Goal: Task Accomplishment & Management: Manage account settings

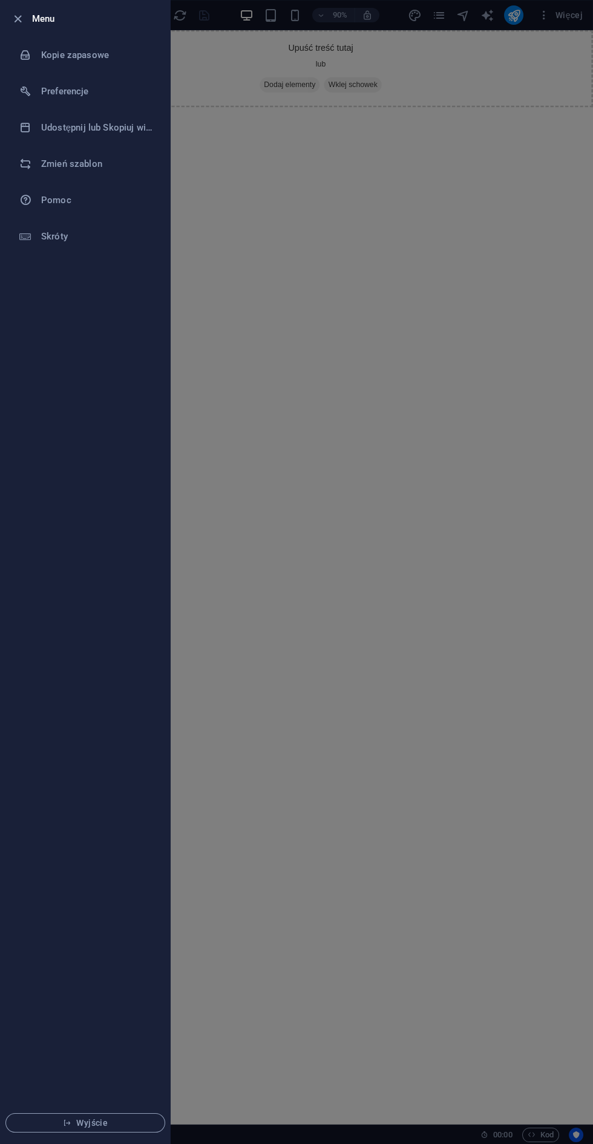
click at [45, 168] on h6 "Zmień szablon" at bounding box center [97, 164] width 112 height 15
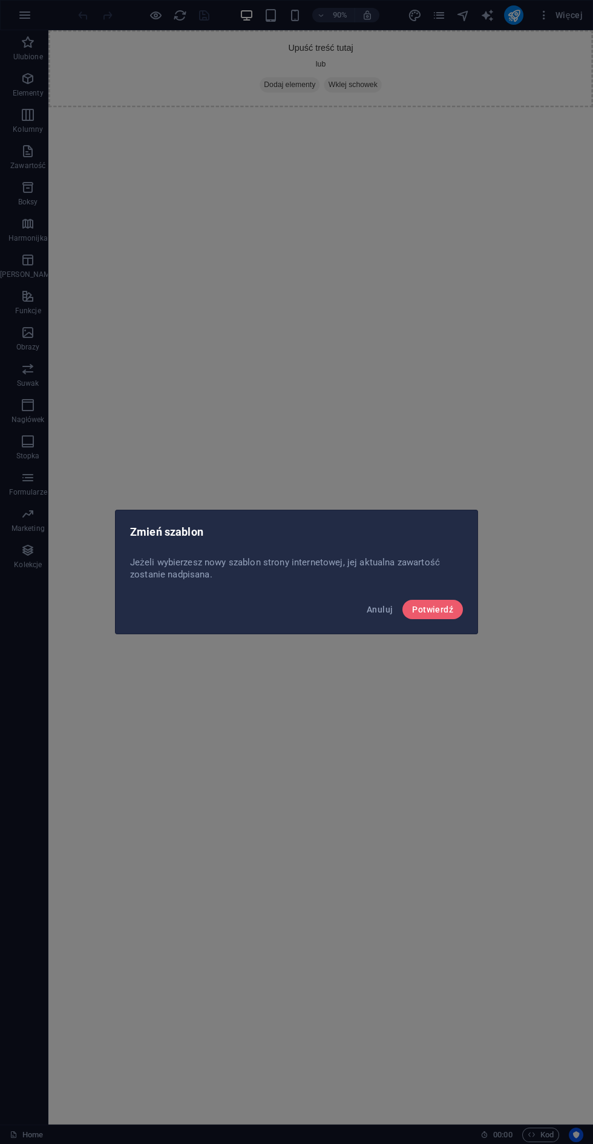
click at [445, 607] on span "Potwierdź" at bounding box center [432, 610] width 41 height 10
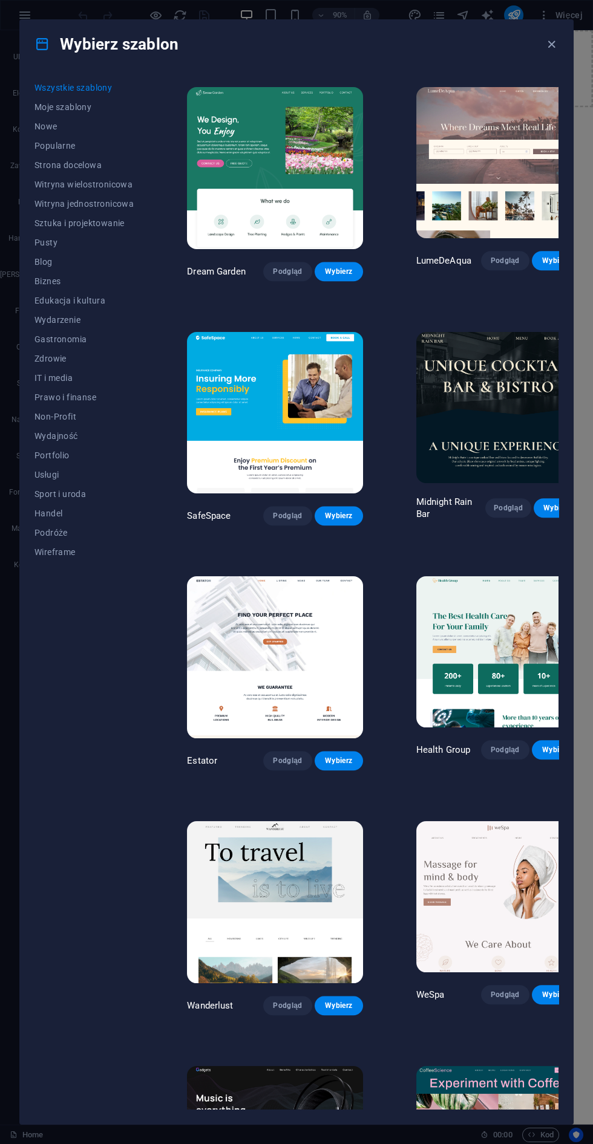
scroll to position [734, 0]
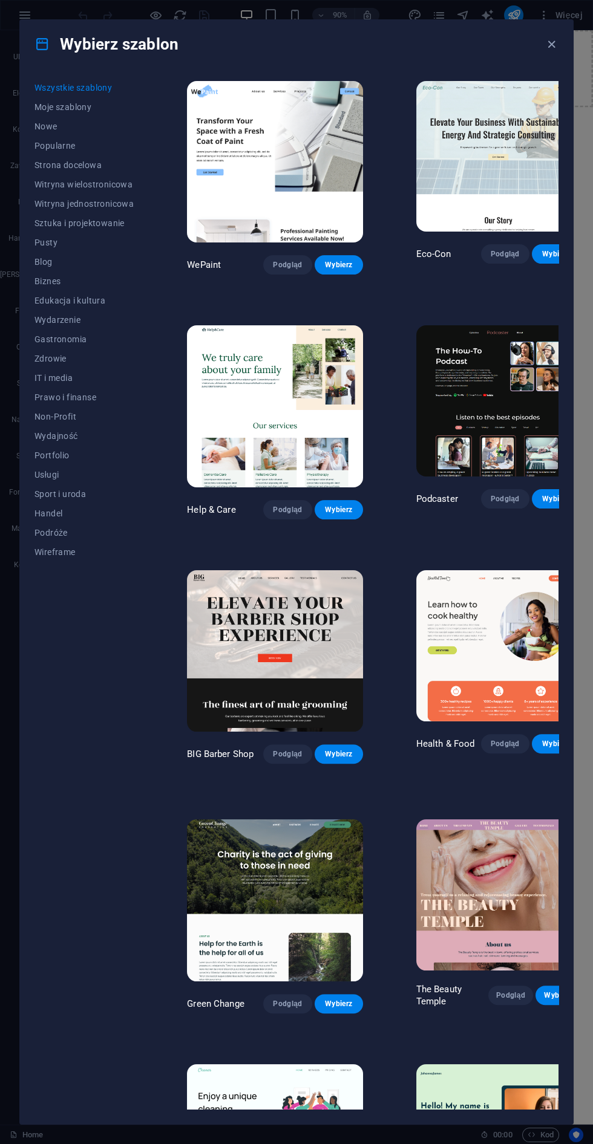
click at [491, 494] on span "Podgląd" at bounding box center [505, 499] width 29 height 10
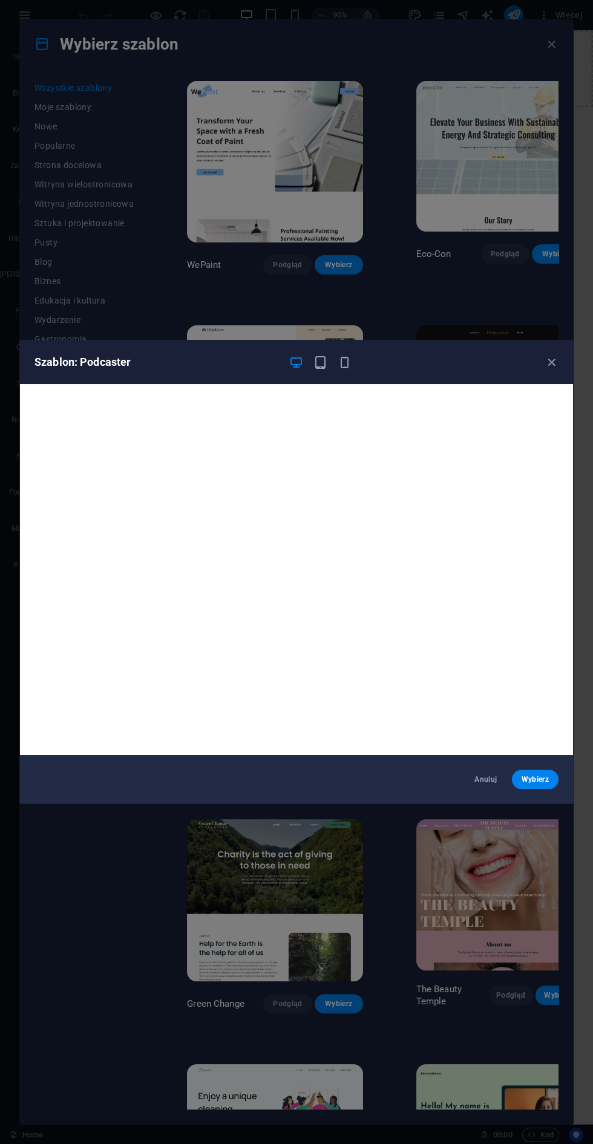
click at [538, 782] on span "Wybierz" at bounding box center [534, 780] width 27 height 10
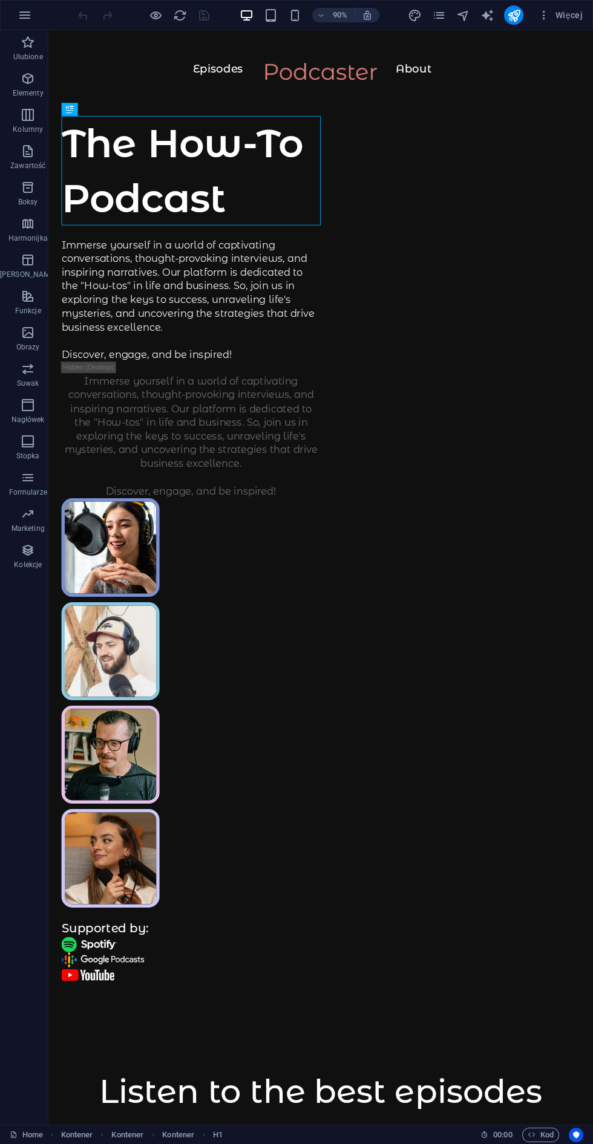
click at [511, 16] on icon "publish" at bounding box center [514, 15] width 14 height 14
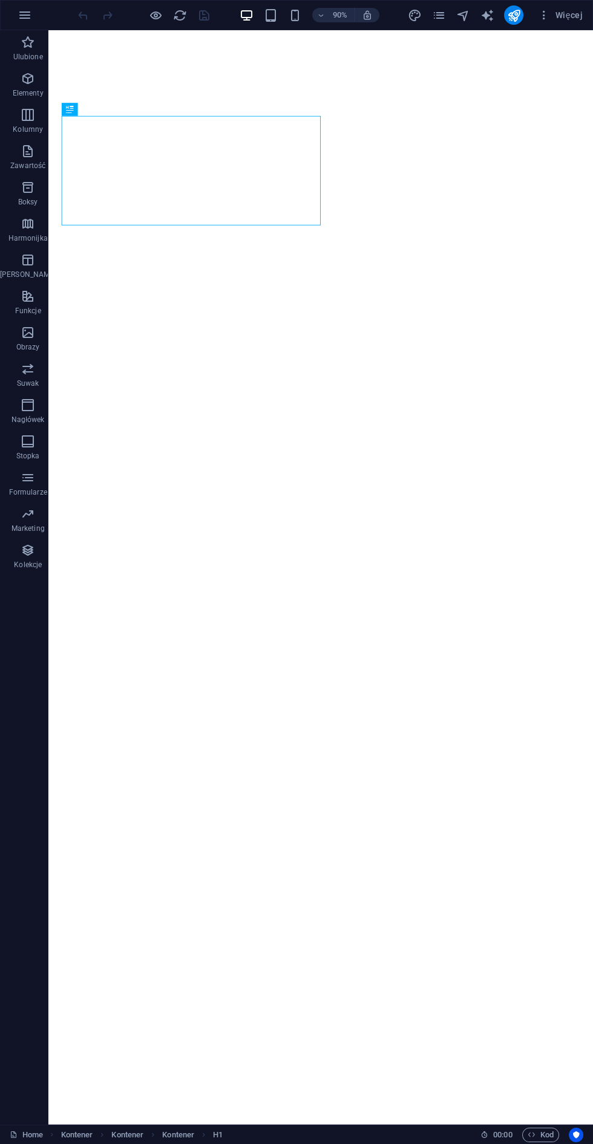
click at [517, 13] on icon "publish" at bounding box center [514, 15] width 14 height 14
